Goal: Find specific page/section: Find specific page/section

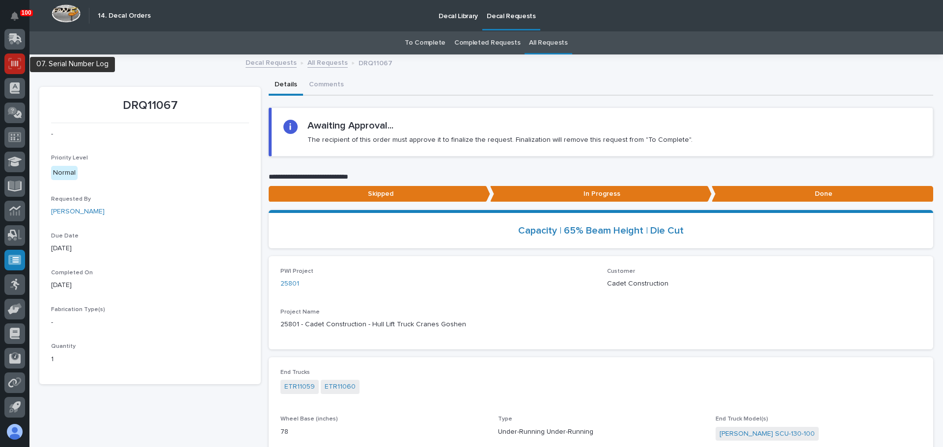
click at [11, 62] on icon at bounding box center [14, 63] width 7 height 6
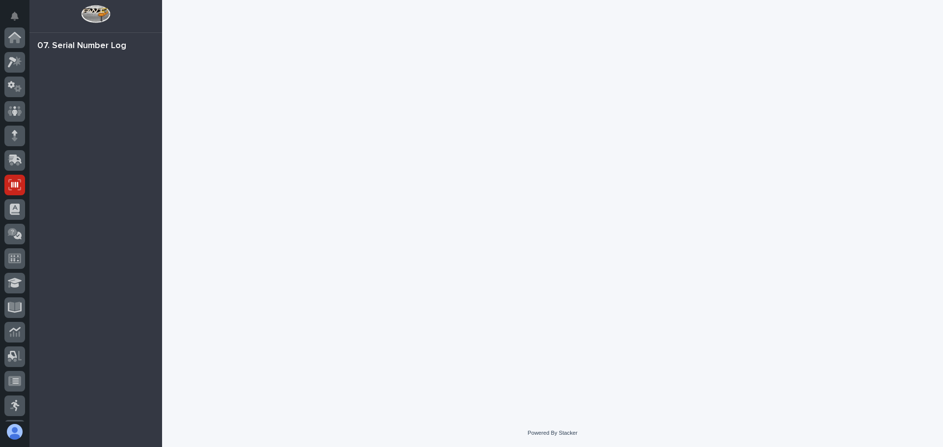
scroll to position [121, 0]
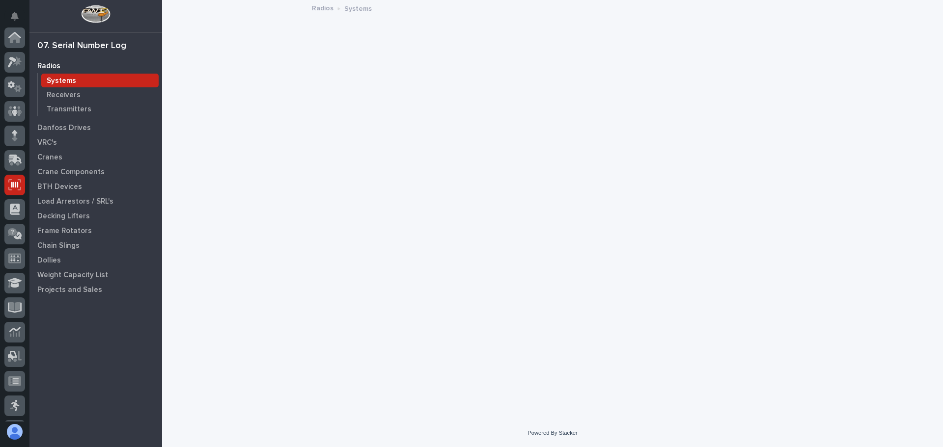
scroll to position [121, 0]
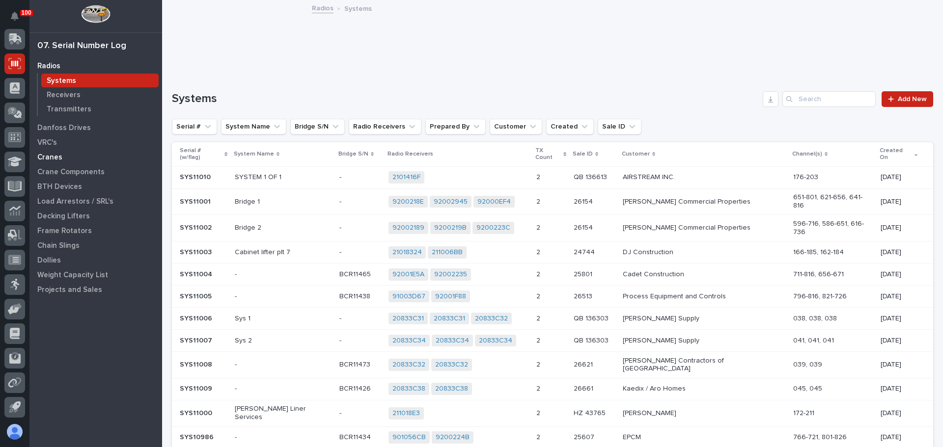
click at [49, 155] on p "Cranes" at bounding box center [49, 157] width 25 height 9
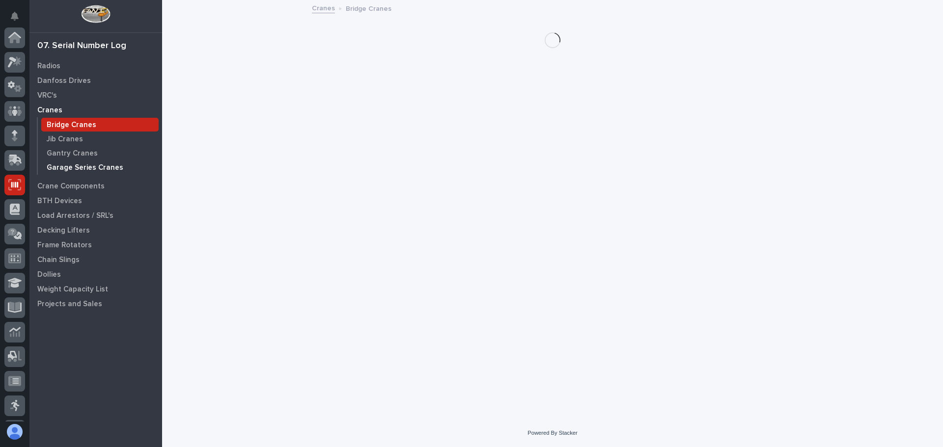
scroll to position [121, 0]
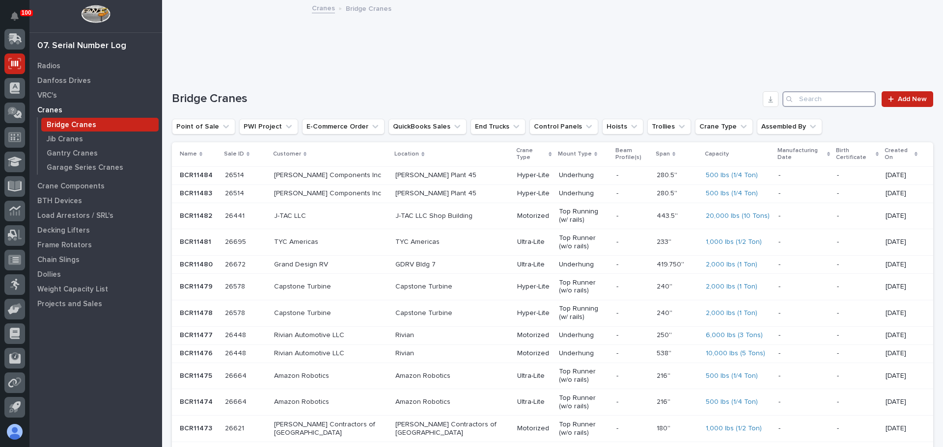
click at [809, 100] on input "Search" at bounding box center [828, 99] width 93 height 16
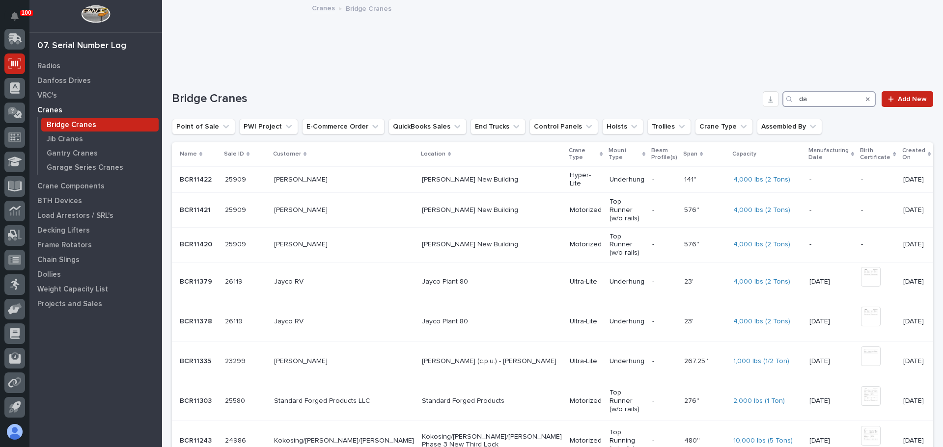
type input "d"
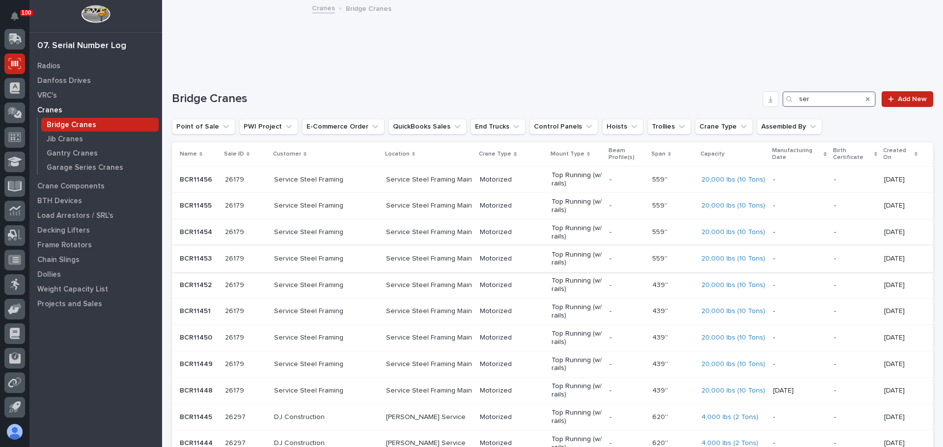
type input "ser"
